Goal: Information Seeking & Learning: Learn about a topic

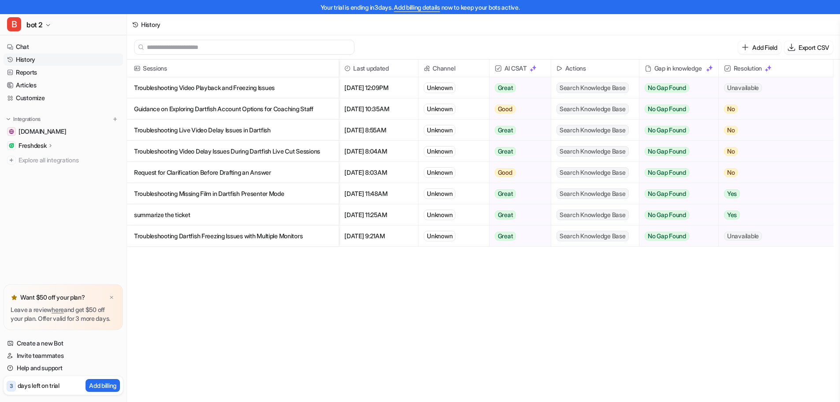
click at [25, 58] on link "History" at bounding box center [63, 59] width 119 height 12
click at [26, 45] on link "Chat" at bounding box center [63, 47] width 119 height 12
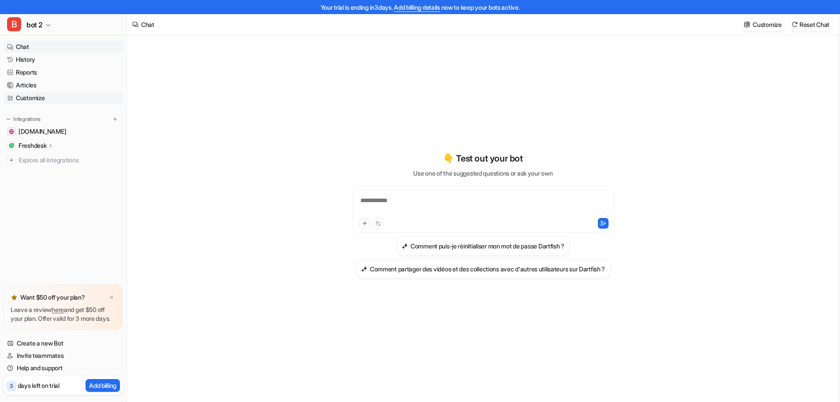
click at [26, 95] on link "Customize" at bounding box center [63, 98] width 119 height 12
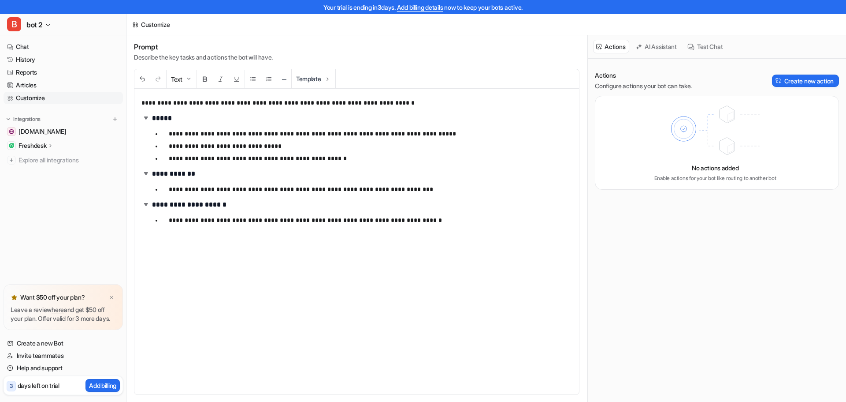
click at [664, 46] on button "AI Assistant" at bounding box center [657, 47] width 48 height 14
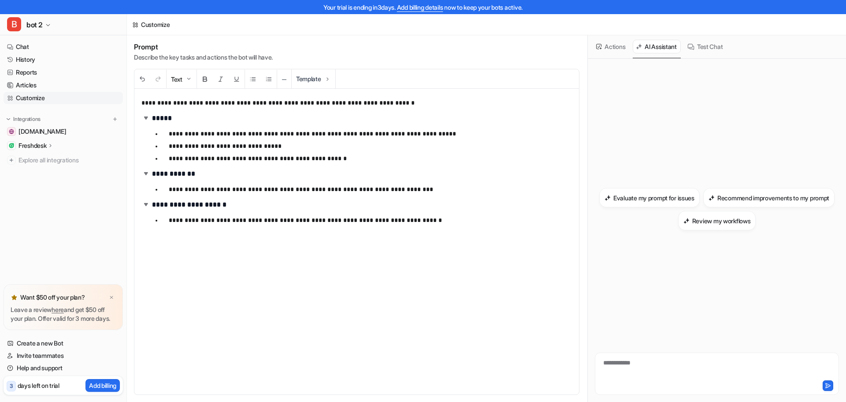
click at [716, 45] on button "Test Chat" at bounding box center [706, 47] width 42 height 14
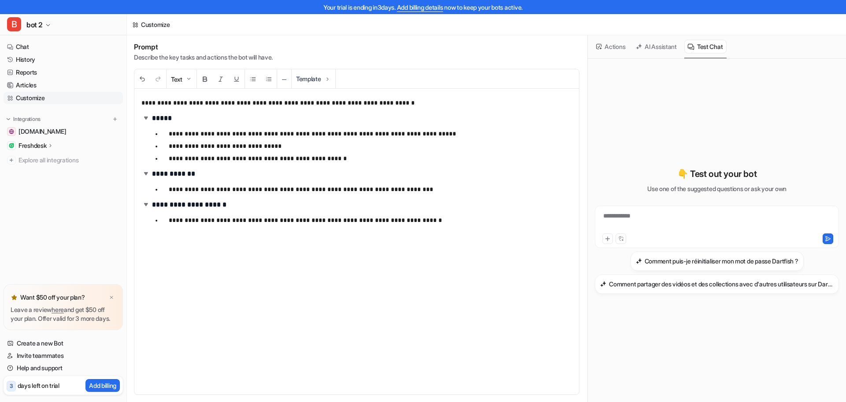
click at [658, 47] on button "AI Assistant" at bounding box center [657, 47] width 48 height 14
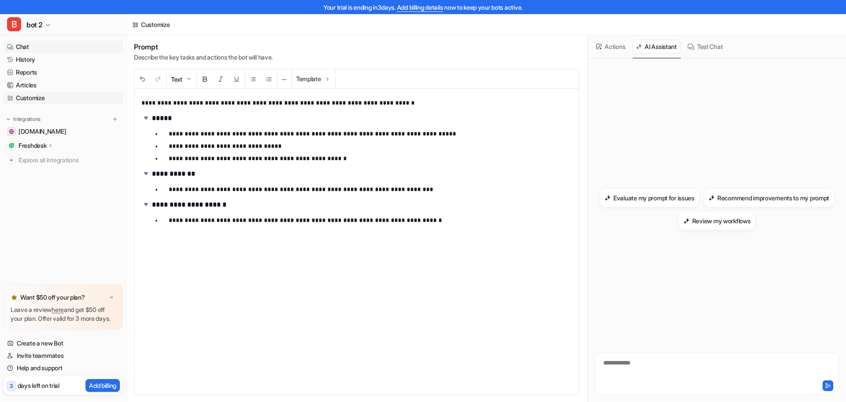
click at [26, 43] on link "Chat" at bounding box center [63, 47] width 119 height 12
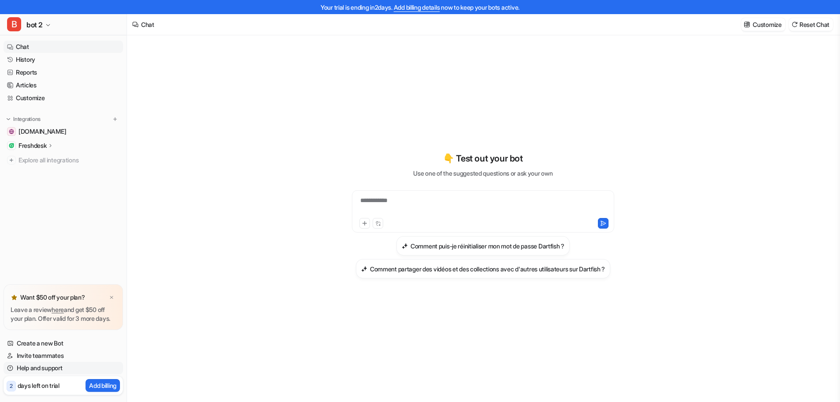
click at [21, 366] on link "Help and support" at bounding box center [63, 368] width 119 height 12
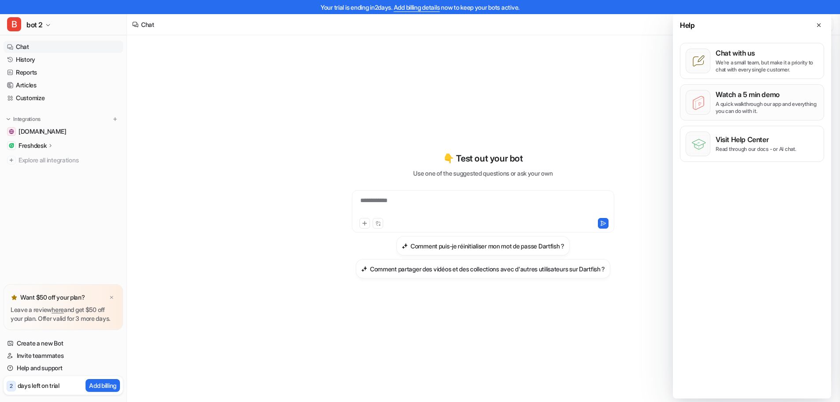
click at [725, 95] on p "Watch a 5 min demo" at bounding box center [767, 94] width 103 height 9
click at [744, 146] on p "Read through our docs - or AI chat." at bounding box center [756, 148] width 81 height 7
